Goal: Information Seeking & Learning: Learn about a topic

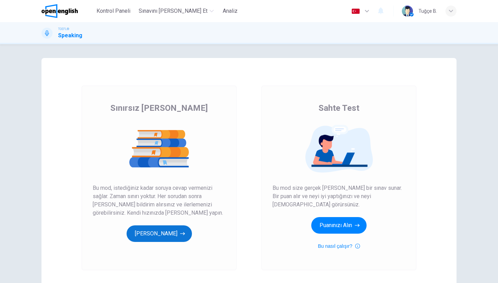
click at [149, 233] on button "[PERSON_NAME]" at bounding box center [159, 234] width 65 height 17
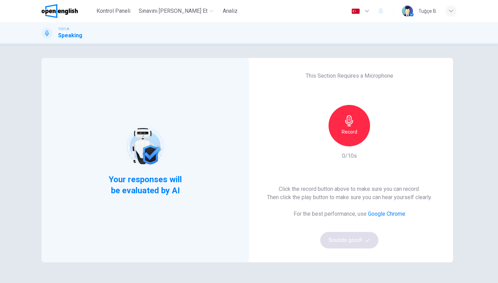
click at [360, 129] on div "Record" at bounding box center [348, 125] width 41 height 41
click at [346, 133] on h6 "Stop" at bounding box center [349, 132] width 10 height 8
click at [349, 238] on button "Sounds good!" at bounding box center [349, 240] width 58 height 17
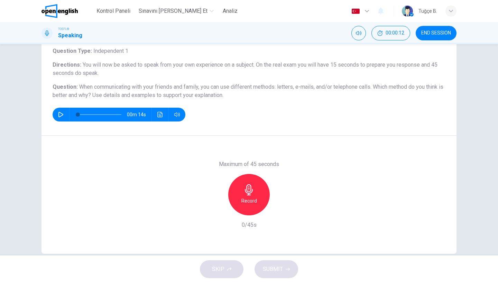
scroll to position [46, 0]
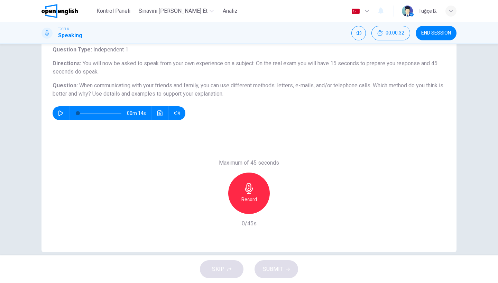
click at [248, 192] on icon "button" at bounding box center [248, 188] width 11 height 11
click at [277, 269] on span "SUBMIT" at bounding box center [273, 270] width 20 height 10
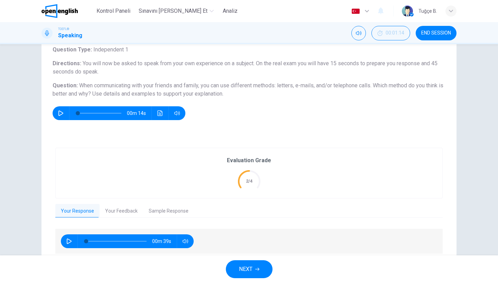
click at [124, 209] on button "Your Feedback" at bounding box center [122, 211] width 44 height 15
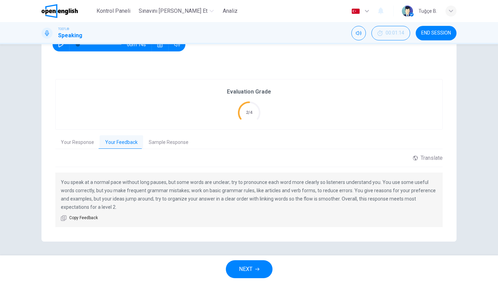
scroll to position [114, 0]
drag, startPoint x: 252, startPoint y: 190, endPoint x: 267, endPoint y: 191, distance: 14.6
click at [267, 191] on p "You speak at a normal pace without long pauses, but some words are unclear; try…" at bounding box center [249, 195] width 376 height 33
click at [80, 218] on span "Copy Feedback" at bounding box center [83, 218] width 29 height 7
click at [253, 264] on button "NEXT" at bounding box center [249, 270] width 47 height 18
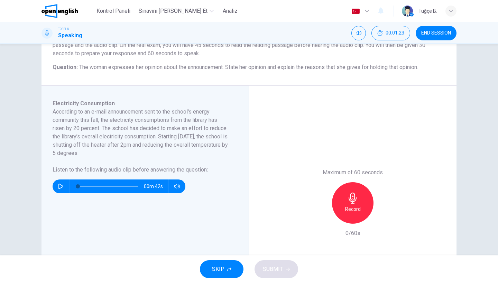
scroll to position [77, 0]
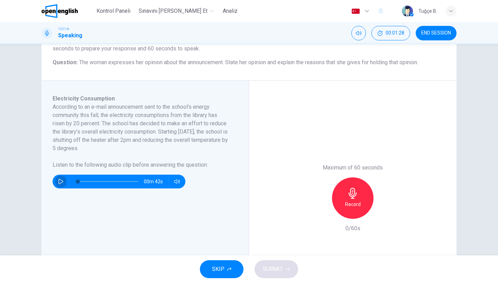
click at [60, 181] on icon "button" at bounding box center [61, 182] width 6 height 6
click at [228, 270] on icon "button" at bounding box center [229, 269] width 4 height 3
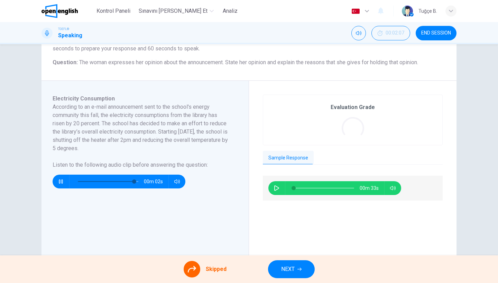
type input "**"
click at [303, 265] on button "NEXT" at bounding box center [291, 270] width 47 height 18
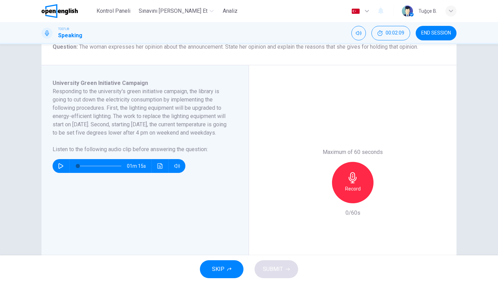
scroll to position [92, 0]
click at [60, 169] on icon "button" at bounding box center [61, 167] width 6 height 6
click at [58, 169] on icon "button" at bounding box center [61, 167] width 6 height 6
type input "**"
